Goal: Find specific page/section: Find specific page/section

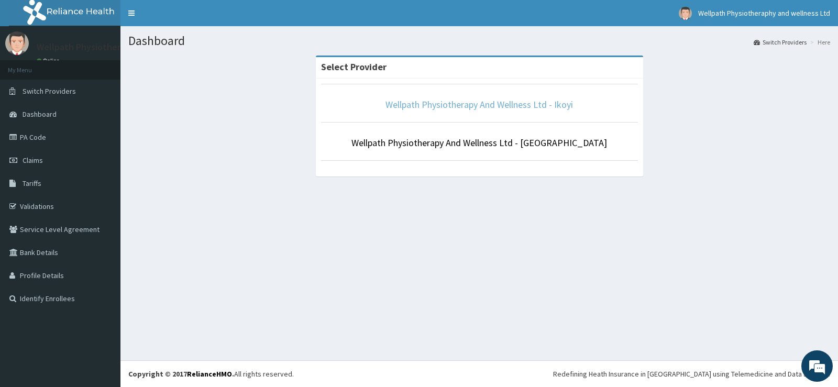
click at [461, 110] on link "Wellpath Physiotherapy And Wellness Ltd - Ikoyi" at bounding box center [480, 105] width 188 height 12
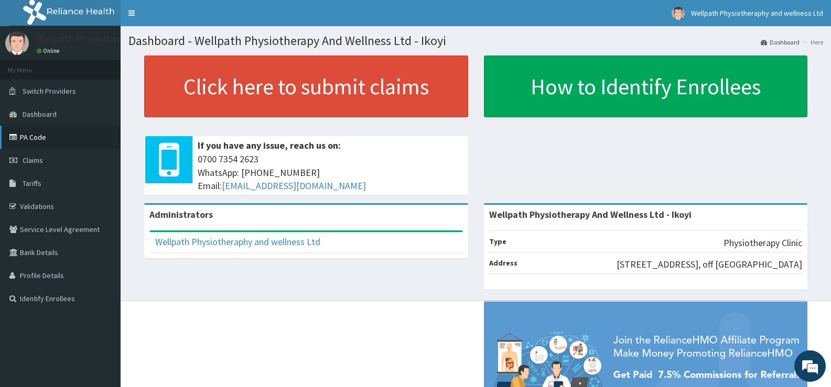
click at [47, 138] on link "PA Code" at bounding box center [60, 137] width 121 height 23
